Goal: Task Accomplishment & Management: Manage account settings

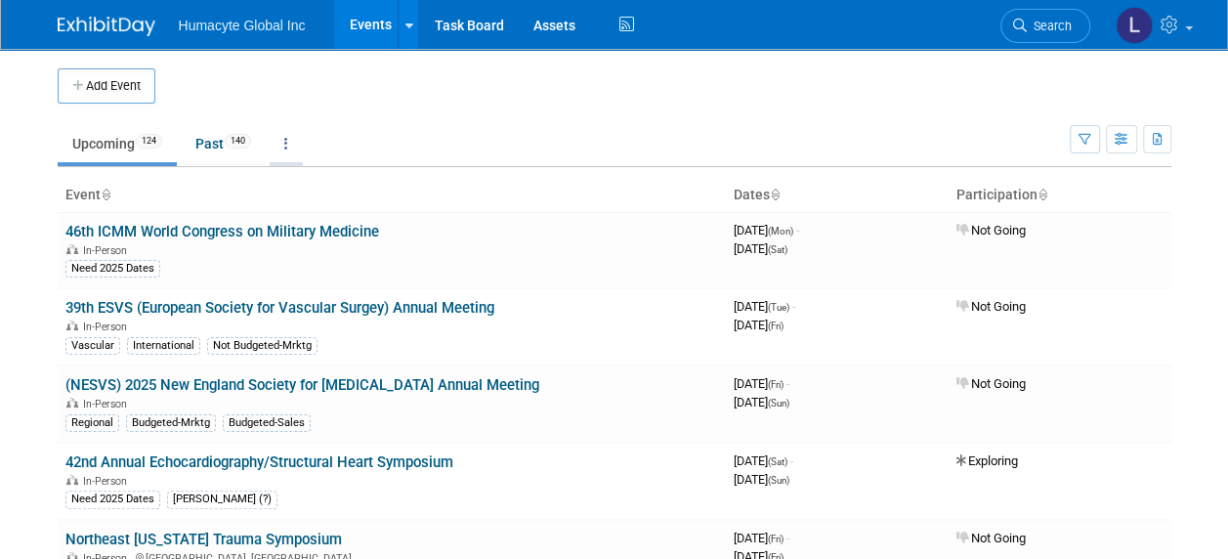
click at [295, 140] on link at bounding box center [286, 143] width 33 height 37
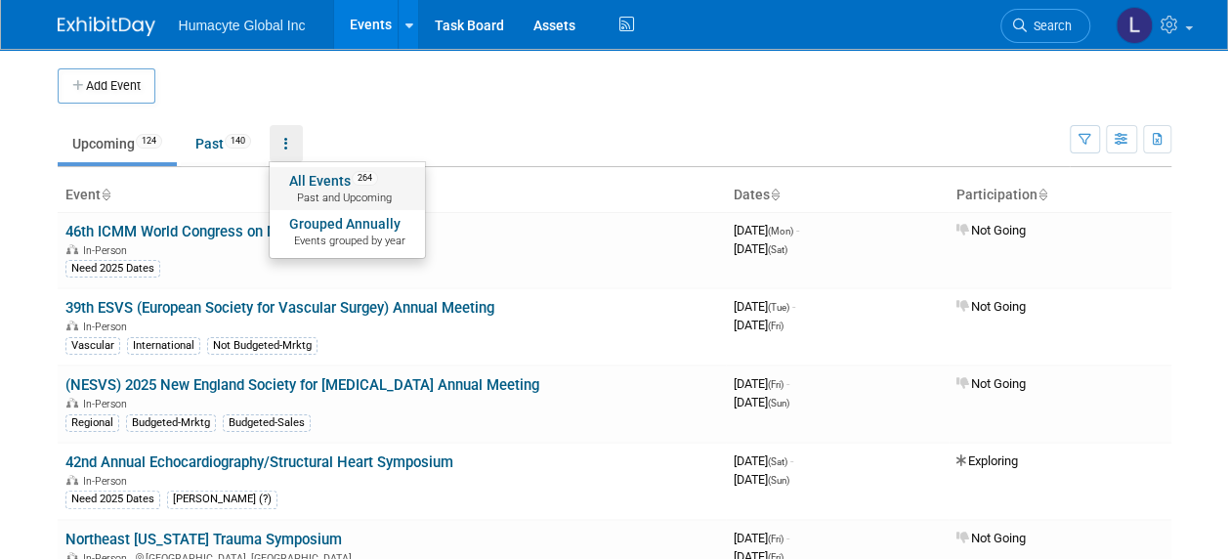
click at [297, 182] on link "All Events 264 Past and Upcoming" at bounding box center [347, 188] width 155 height 43
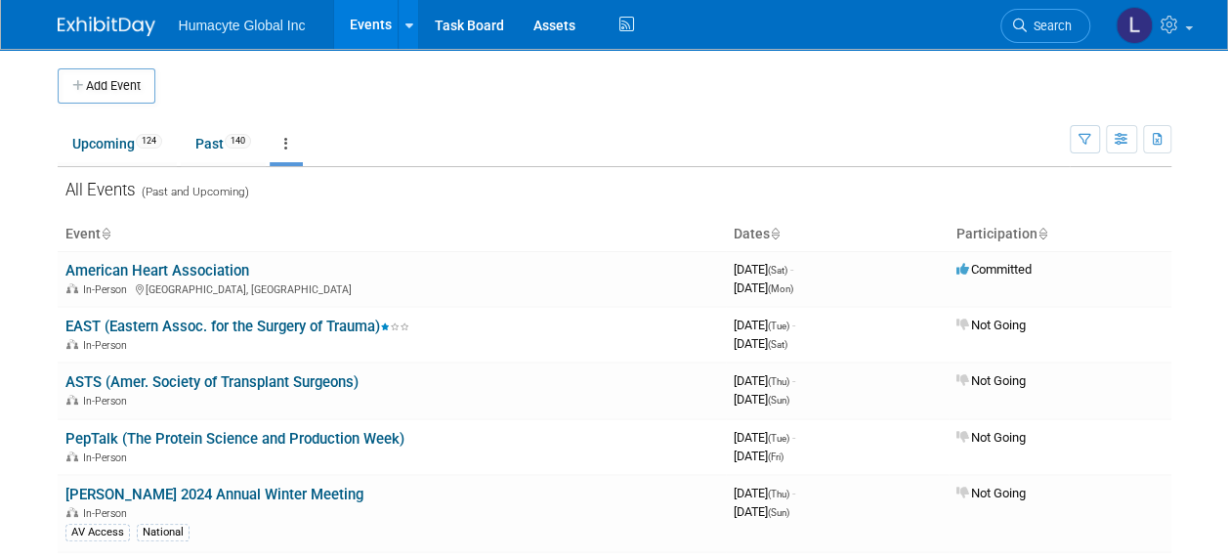
click at [293, 145] on link at bounding box center [286, 143] width 33 height 37
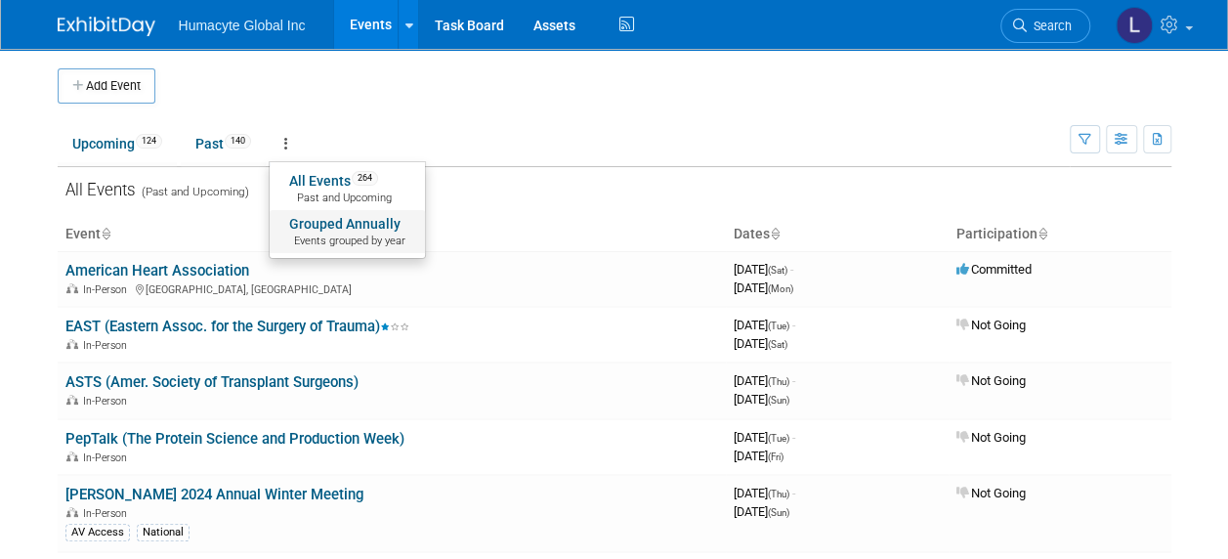
click at [328, 233] on span "Events grouped by year" at bounding box center [347, 241] width 116 height 16
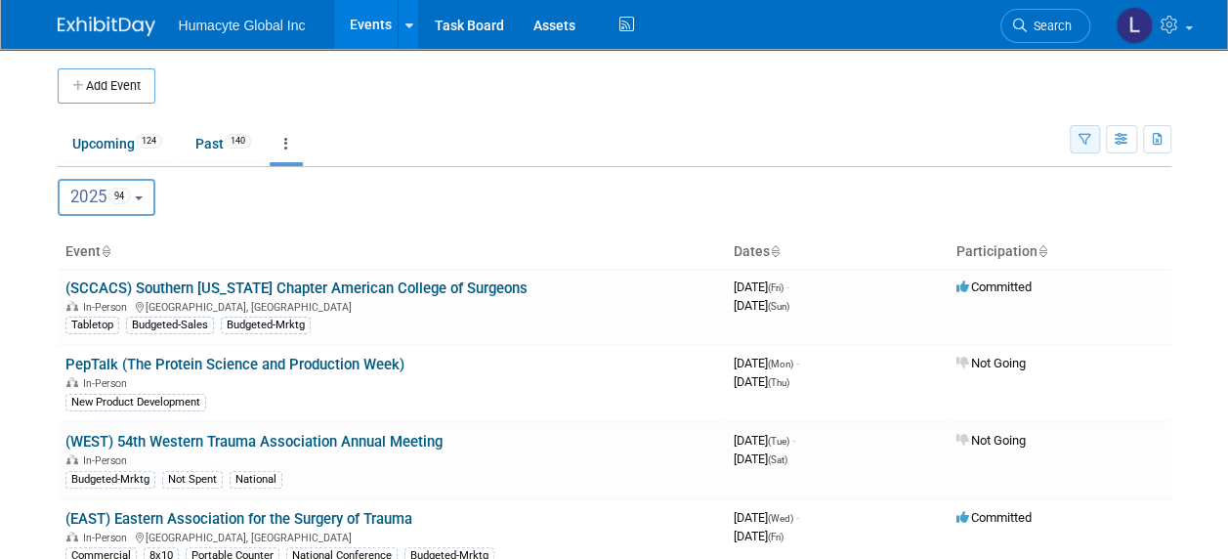
click at [1083, 137] on icon "button" at bounding box center [1085, 140] width 13 height 13
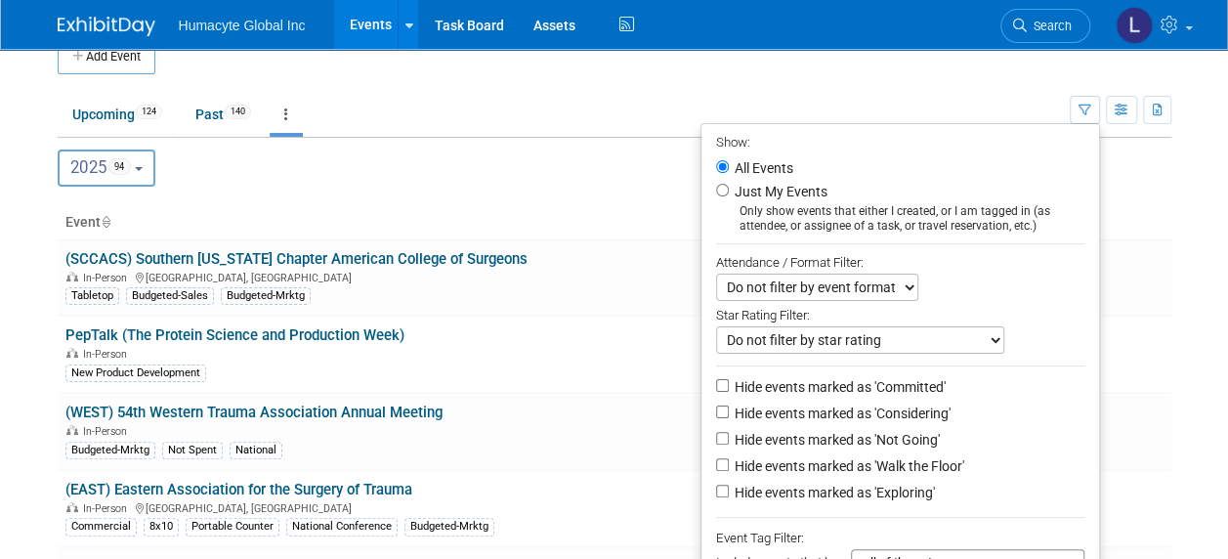
scroll to position [98, 0]
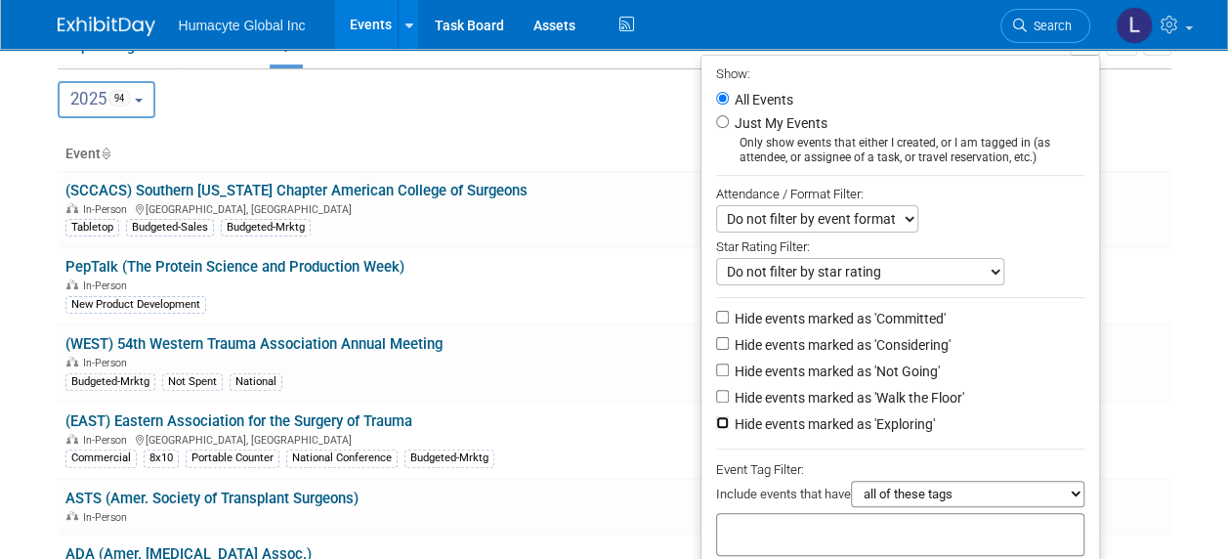
click at [716, 424] on input "Hide events marked as 'Exploring'" at bounding box center [722, 422] width 13 height 13
checkbox input "true"
click at [716, 393] on input "Hide events marked as 'Walk the Floor'" at bounding box center [722, 396] width 13 height 13
checkbox input "true"
click at [716, 368] on input "Hide events marked as 'Not Going'" at bounding box center [722, 369] width 13 height 13
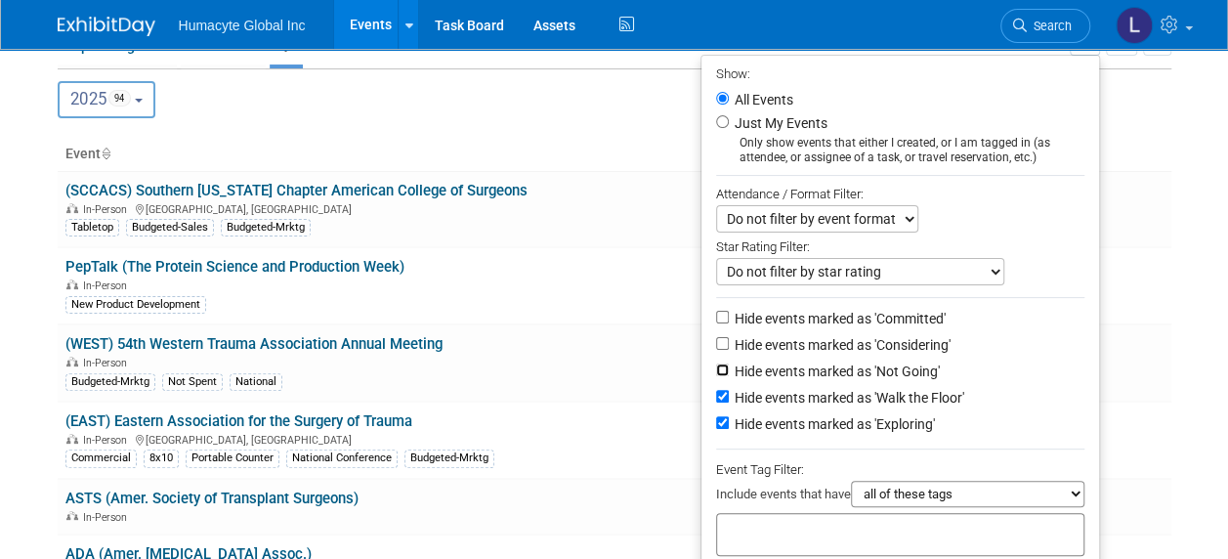
checkbox input "true"
click at [715, 333] on li "Hide events marked as 'Considering'" at bounding box center [900, 346] width 398 height 26
click at [716, 337] on input "Hide events marked as 'Considering'" at bounding box center [722, 343] width 13 height 13
checkbox input "true"
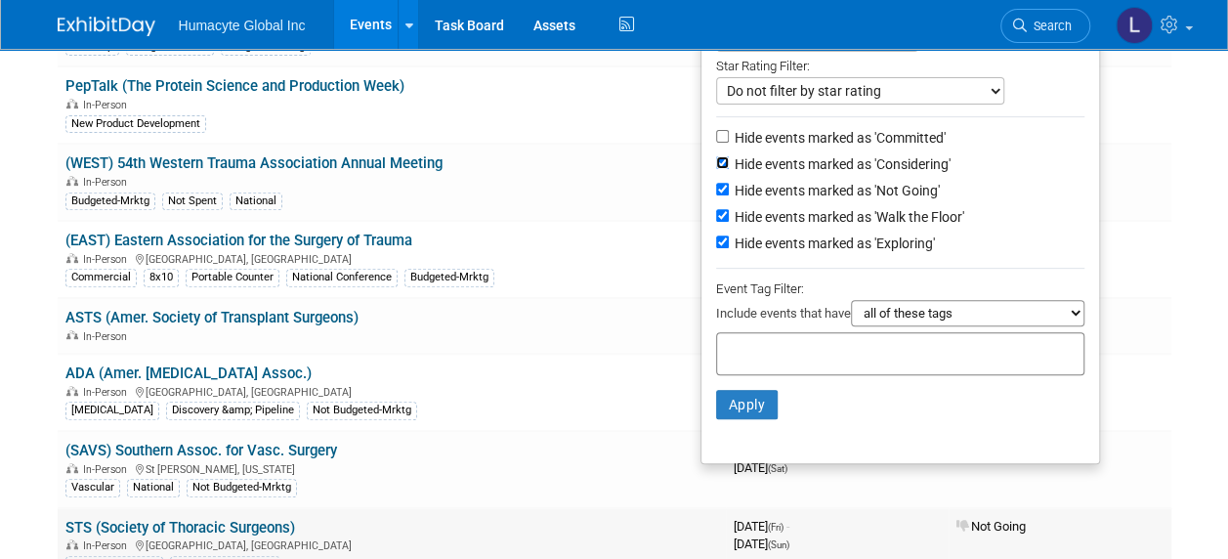
scroll to position [488, 0]
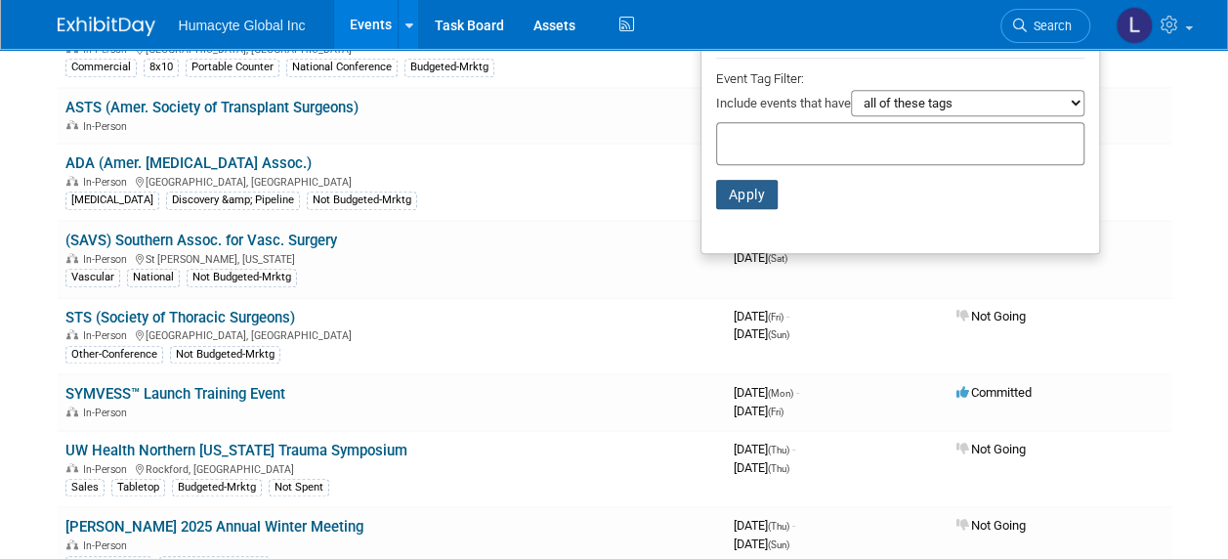
click at [738, 192] on button "Apply" at bounding box center [747, 194] width 63 height 29
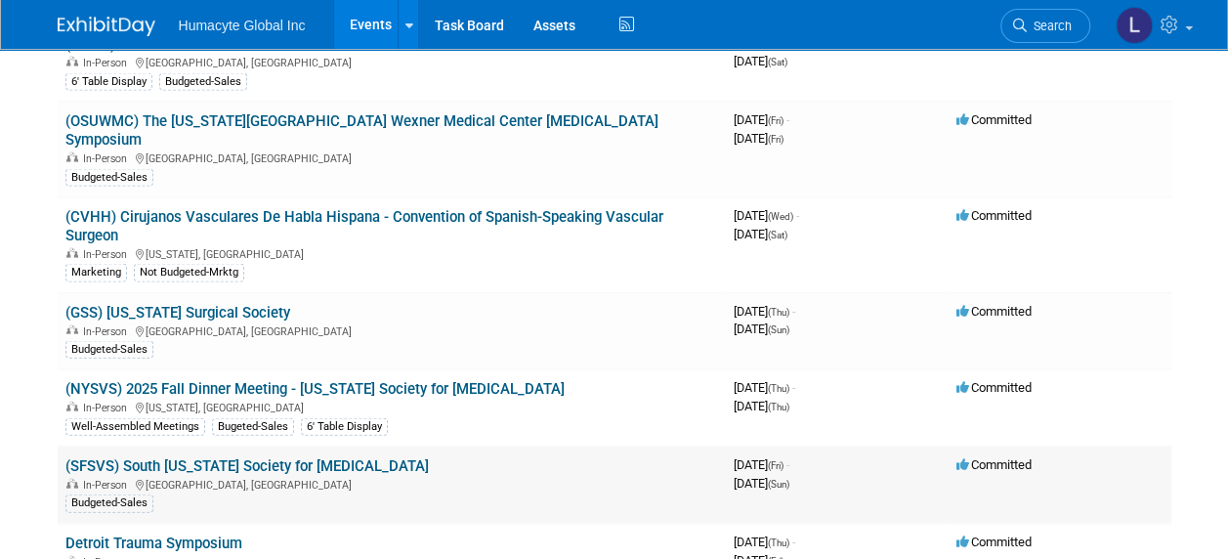
scroll to position [1954, 0]
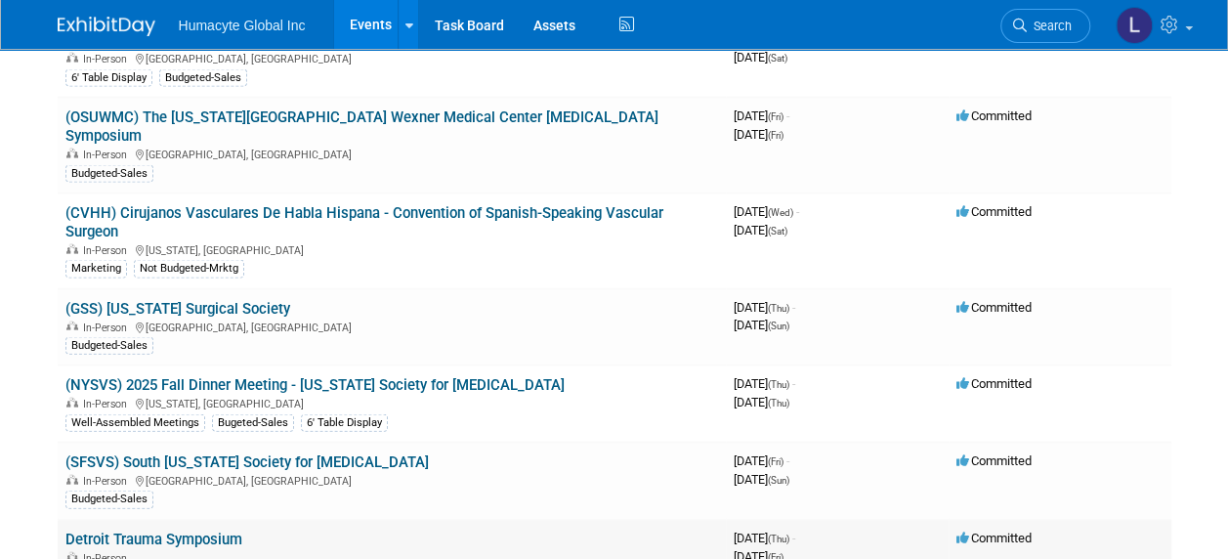
click at [123, 530] on link "Detroit Trauma Symposium" at bounding box center [153, 539] width 177 height 18
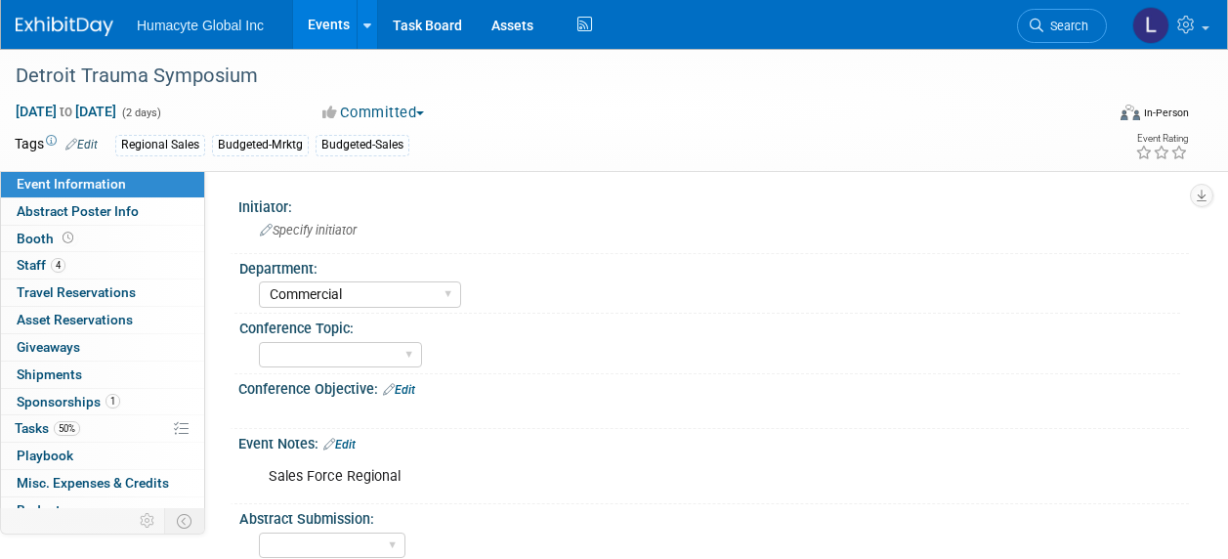
select select "Commercial"
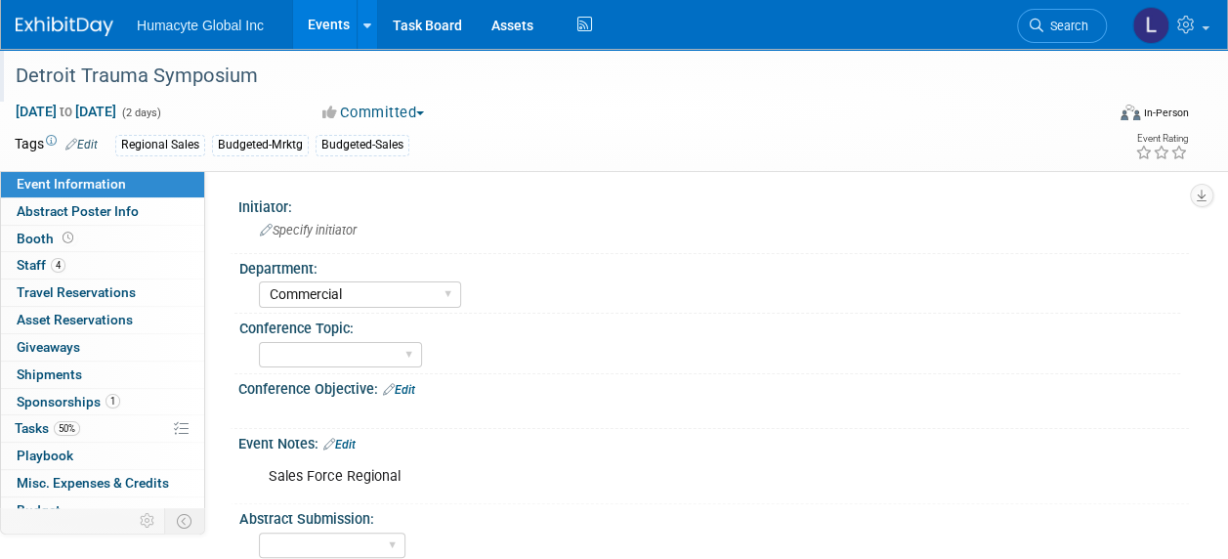
click at [22, 72] on div "Detroit Trauma Symposium" at bounding box center [549, 76] width 1080 height 35
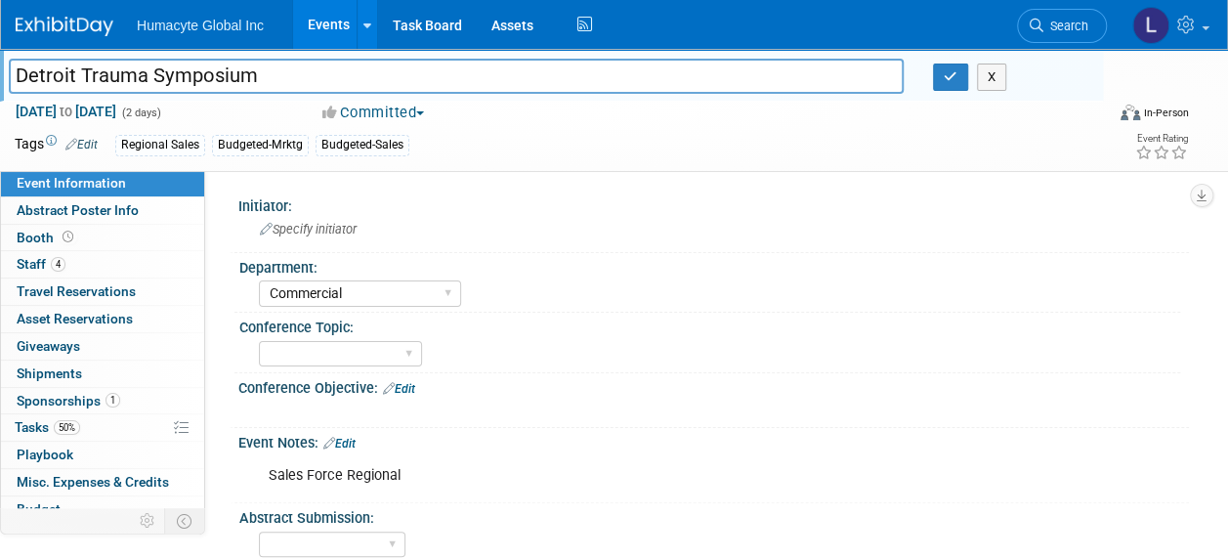
click at [13, 66] on input "Detroit Trauma Symposium" at bounding box center [456, 76] width 895 height 34
type input "(DTS) Detroit Trauma Symposium"
drag, startPoint x: 629, startPoint y: 166, endPoint x: 897, endPoint y: 53, distance: 290.7
click at [629, 166] on div "Detroit Trauma Symposium (DTS) Detroit Trauma Symposium X [DATE] to [DATE] (2 d…" at bounding box center [614, 110] width 1228 height 122
click at [950, 70] on icon "button" at bounding box center [951, 76] width 14 height 13
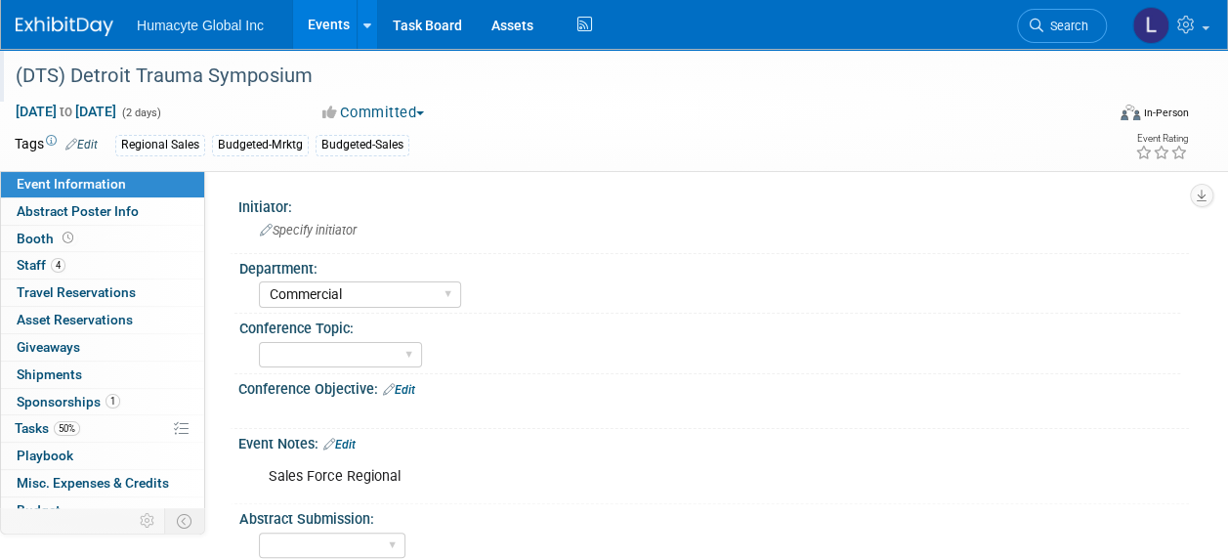
click at [559, 162] on div "Tags Edit Regional Sales Budgeted-Mrktg Budgeted-Sales Event Rating" at bounding box center [602, 148] width 1204 height 34
click at [926, 419] on div at bounding box center [627, 412] width 745 height 20
click at [1064, 20] on span "Search" at bounding box center [1065, 26] width 45 height 15
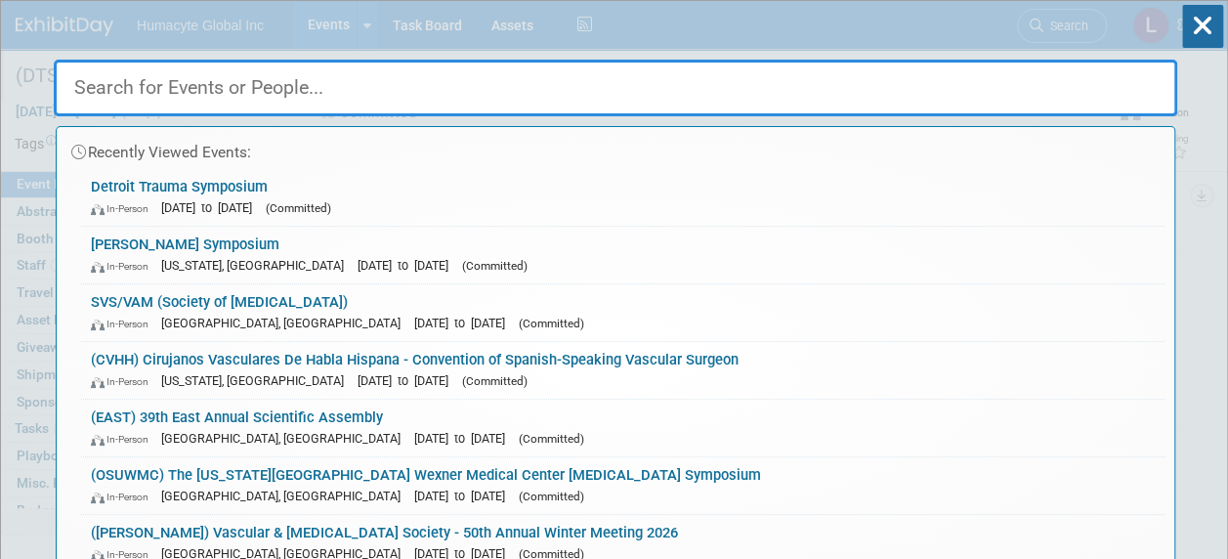
click at [1050, 23] on div "Recently Viewed Events: Detroit Trauma Symposium In-Person [DATE] to [DATE] (Co…" at bounding box center [615, 294] width 1123 height 587
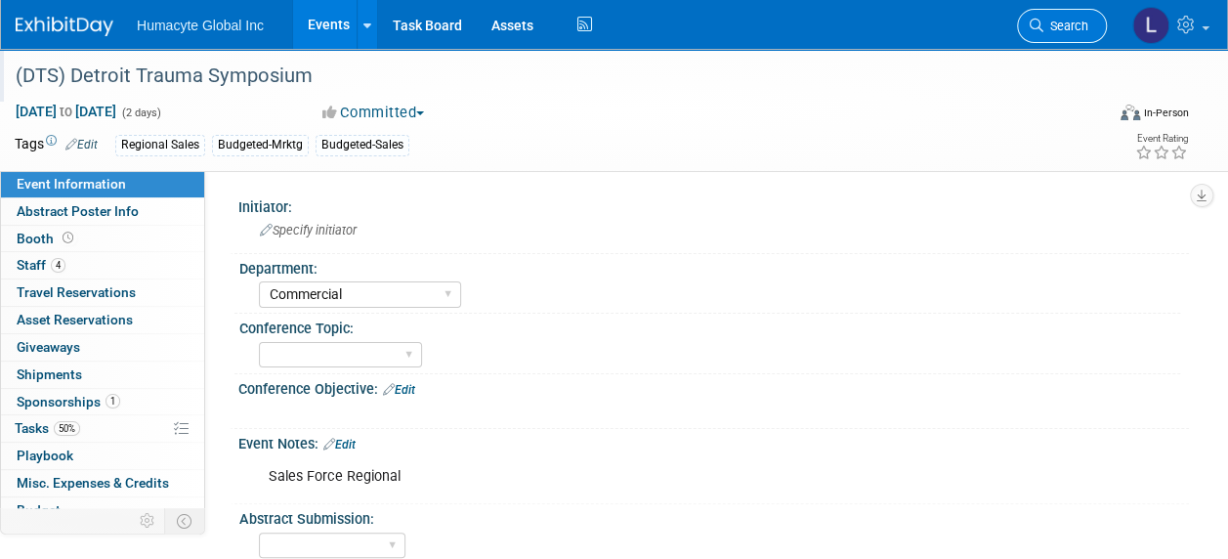
click at [1055, 21] on span "Search" at bounding box center [1065, 26] width 45 height 15
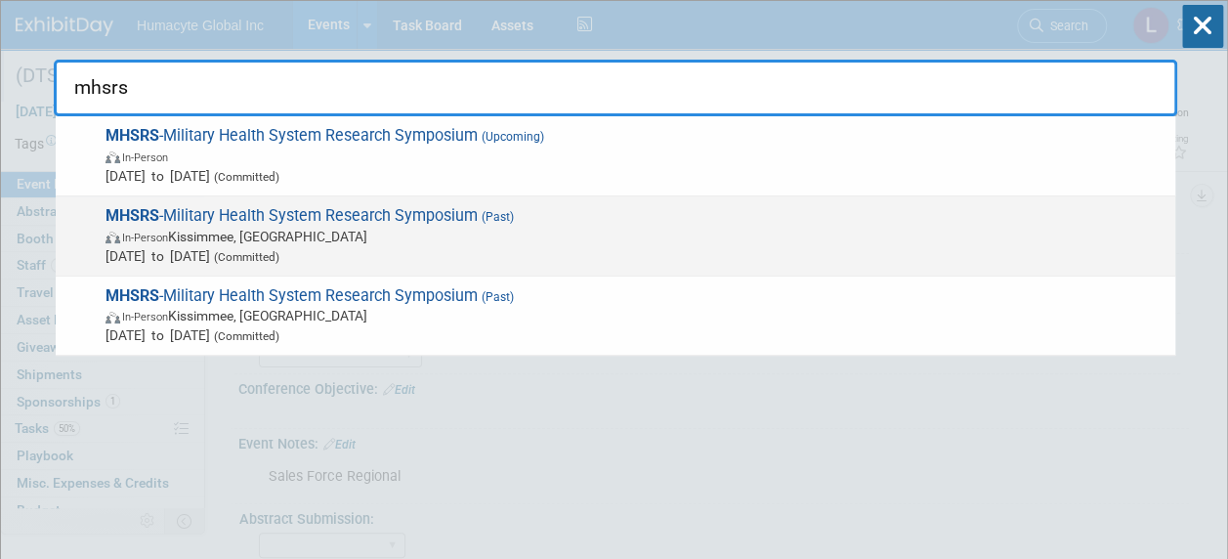
type input "mhsrs"
click at [275, 236] on span "In-Person Kissimmee, FL" at bounding box center [636, 237] width 1060 height 20
